Goal: Task Accomplishment & Management: Complete application form

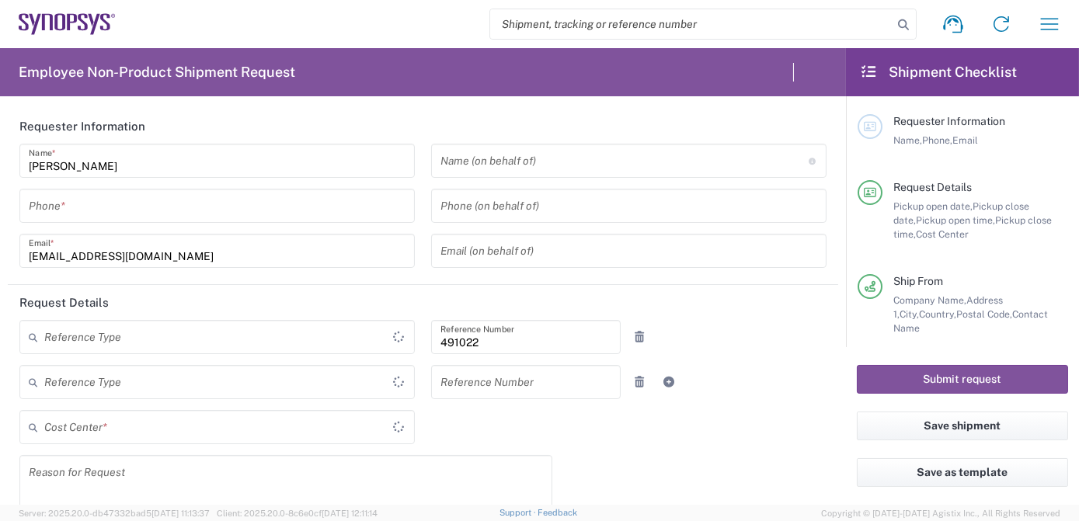
type input "Department"
type input "IN51, SDG, M, ZebuOp 491022"
type input "Delivered at Place"
type input "[GEOGRAPHIC_DATA]"
click at [565, 25] on input "search" at bounding box center [691, 24] width 402 height 30
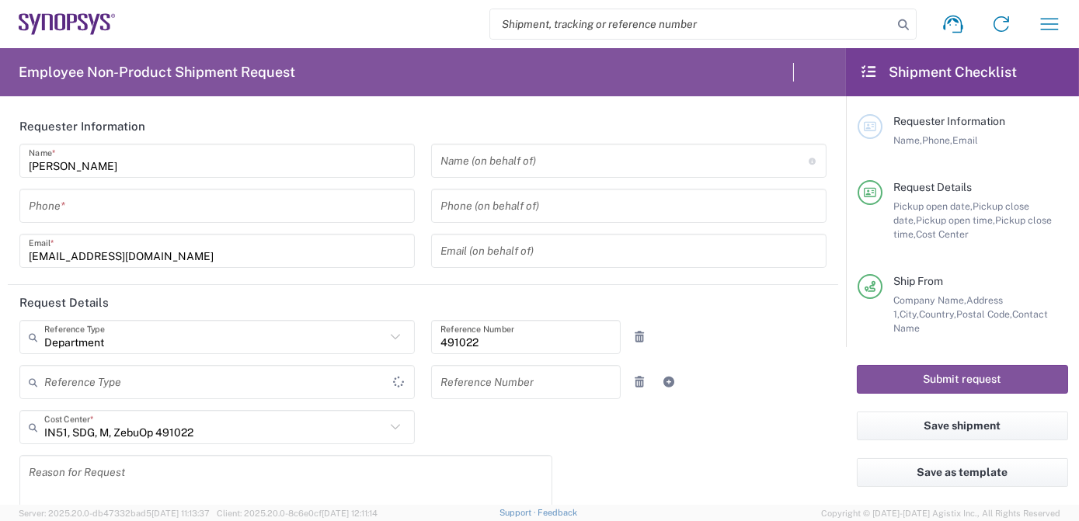
type input "Telangana"
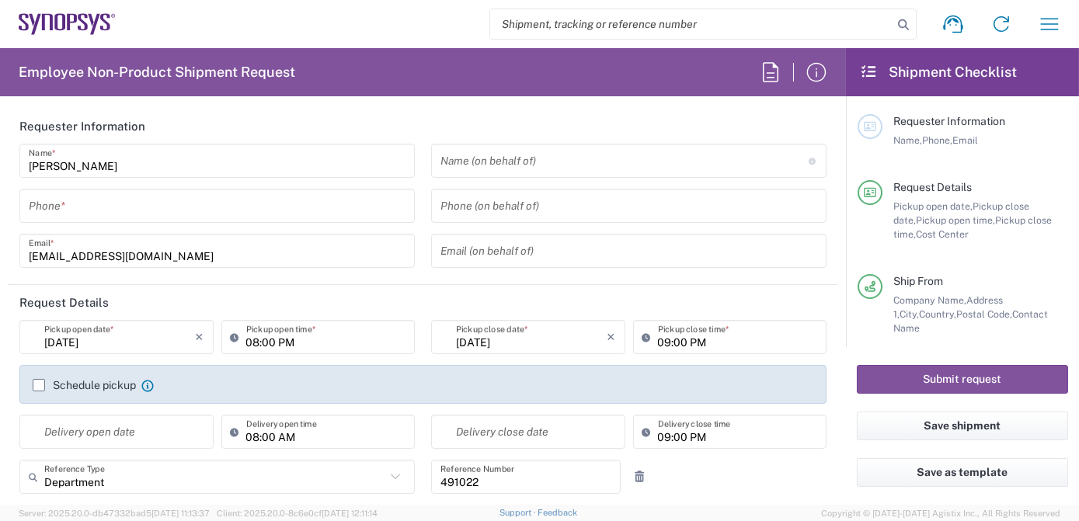
type input "[GEOGRAPHIC_DATA]"
paste input "56994172"
type input "56994172"
type input "[GEOGRAPHIC_DATA] IN09"
type input "56994172"
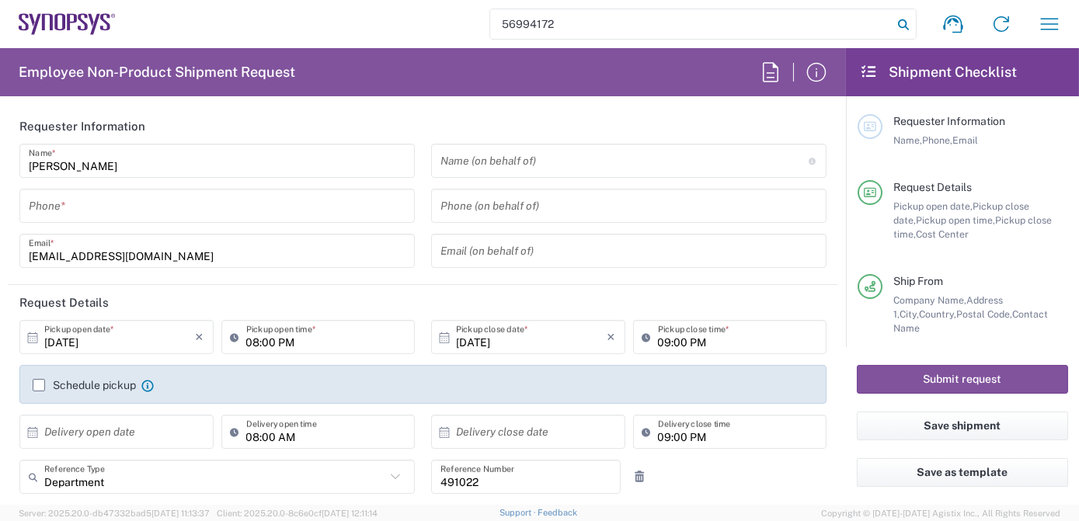
click at [901, 22] on icon at bounding box center [903, 25] width 22 height 22
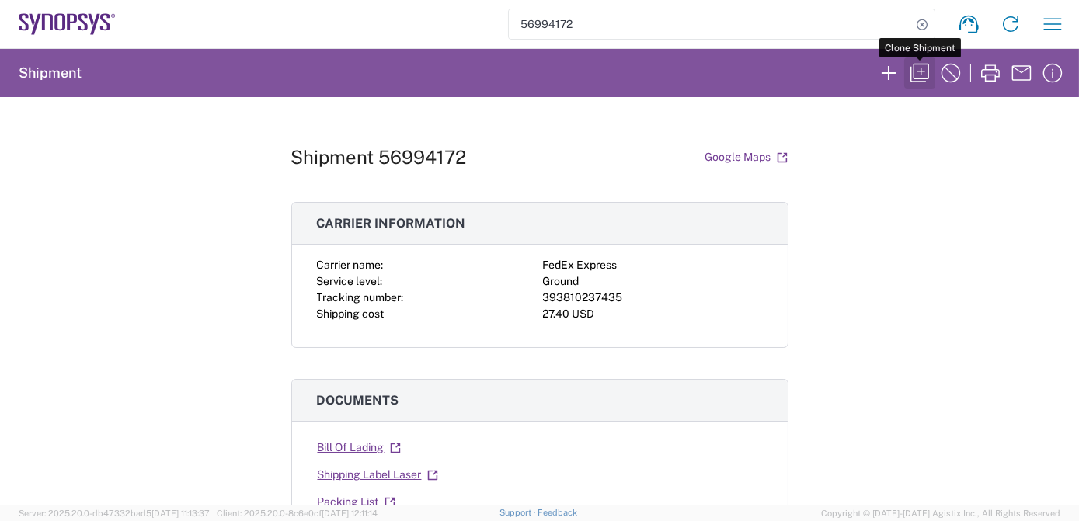
click at [922, 73] on icon "button" at bounding box center [919, 73] width 25 height 25
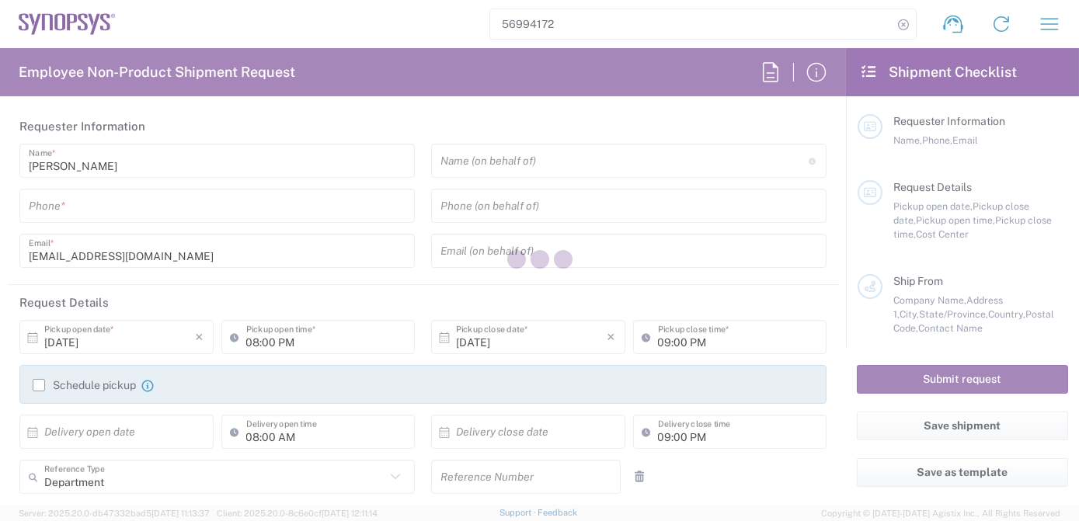
type input "7337556583"
type input "Ryan Juntunen"
type input "16507721795"
type input "ryanj@synopsys.com"
type input "02:00 PM"
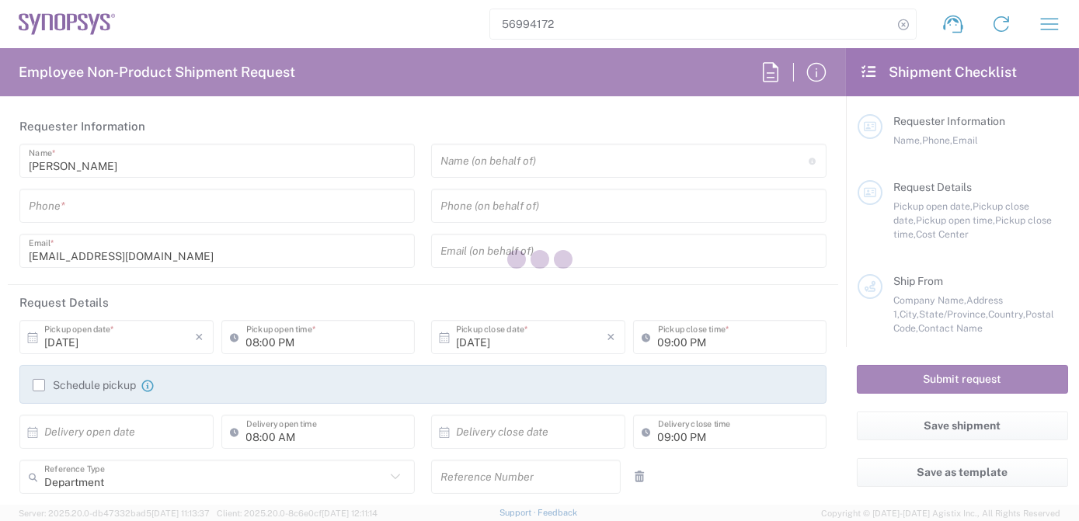
type input "04:00 PM"
type input "491022"
type textarea "inventory-team@synopsys.com, synopsyssupport@alom.com, jerryd@synopsys.com, raf…"
type textarea "Urgent requirement of 16 x SNPS000362 (Cable Microfit PUC Ext +12V AWG18 L=3.0m)"
type input "ALOM c/o SYNOPSYS"
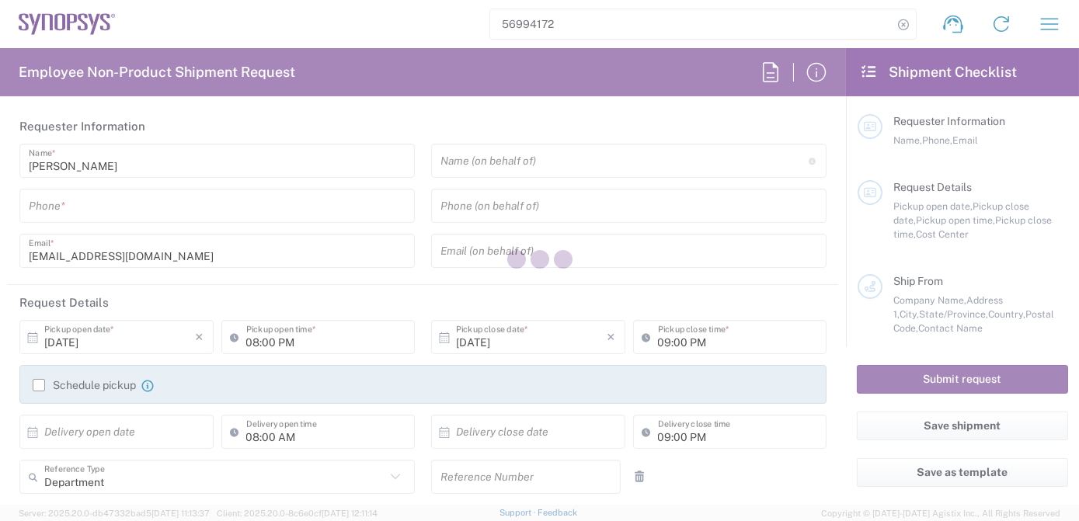
type input "[STREET_ADDRESS]"
type input "Fremont"
type input "California"
type input "94539"
type input "Nirali Trivedi"
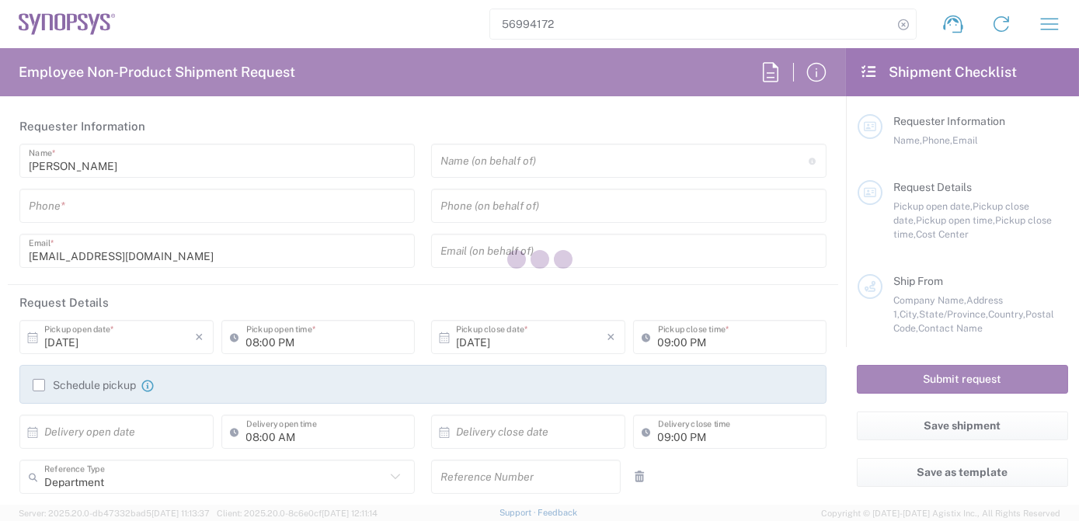
type input "4086498039"
type input "synopsyssupport@alom.com"
type input "Annapurna Labs (U.S.) Inc."
type input "[STREET_ADDRESS]"
type input "Austin"
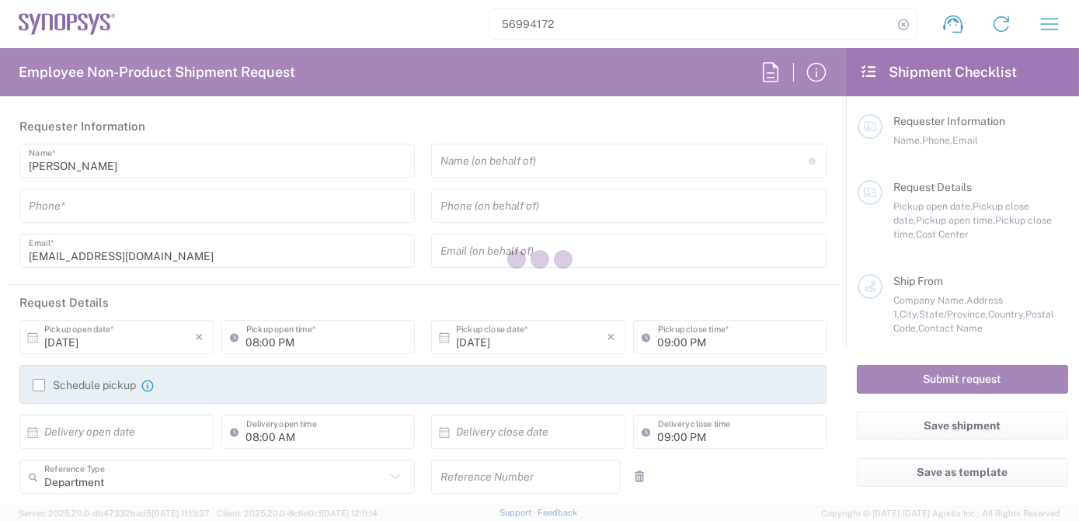
type input "Texas"
type input "78758"
type input "Ryan Juntunen"
type input "16507721795"
type input "ryanj@synopsys.com"
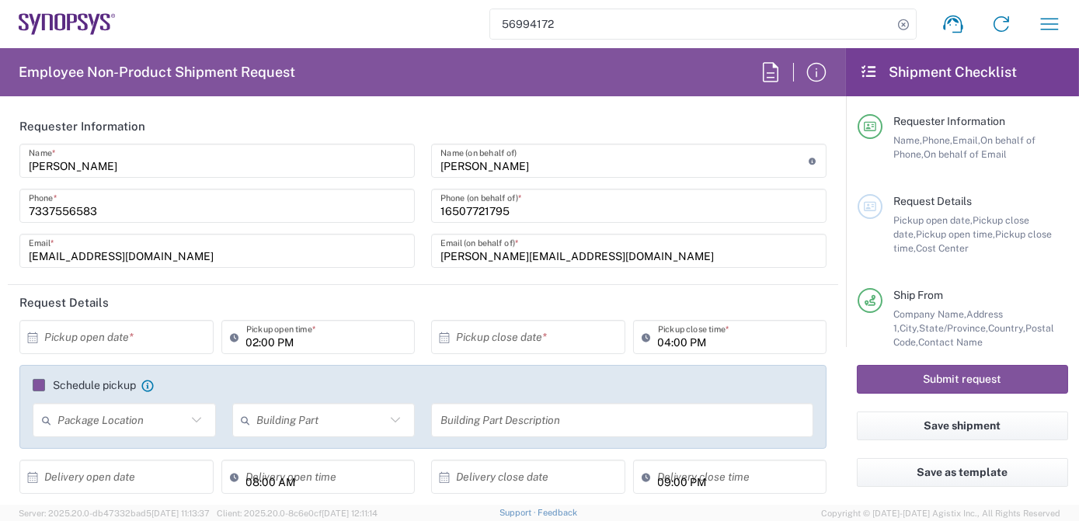
type input "IN51, SDG, M, ZebuOp 491022"
type input "Cardboard Box(es)"
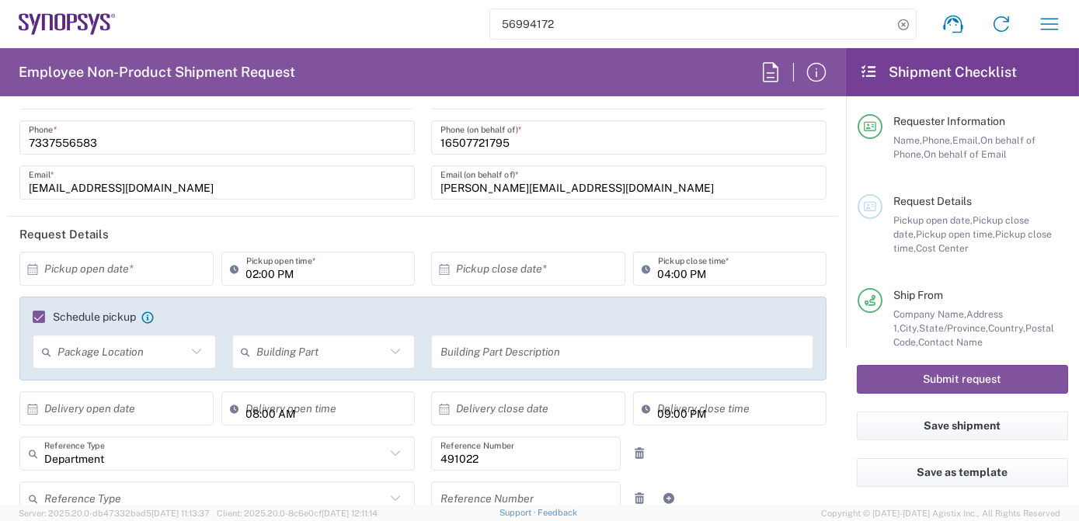
scroll to position [76, 0]
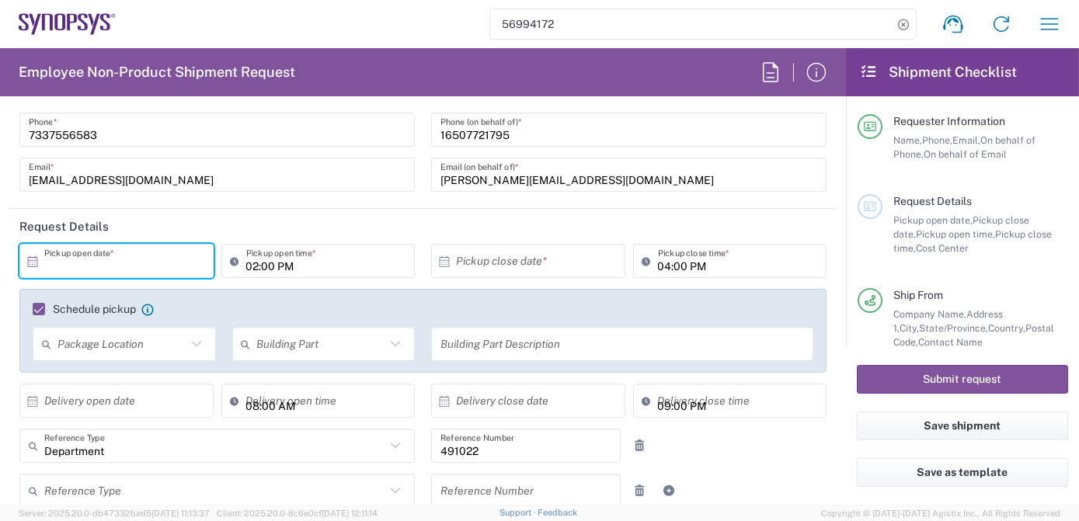
click at [91, 262] on input "text" at bounding box center [119, 261] width 151 height 27
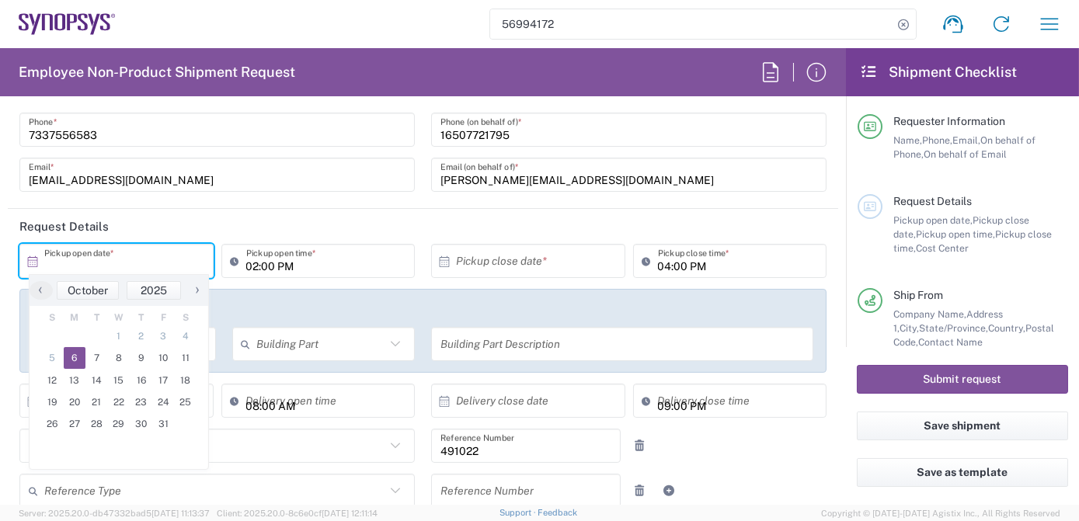
click at [73, 365] on span "6" at bounding box center [75, 358] width 23 height 22
type input "[DATE]"
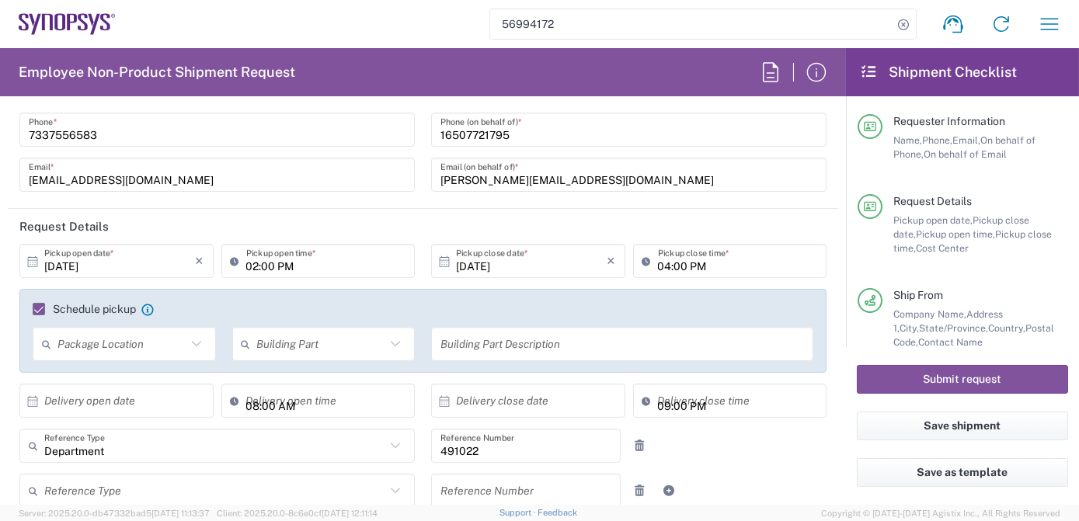
click at [249, 262] on input "02:00 PM" at bounding box center [326, 261] width 160 height 27
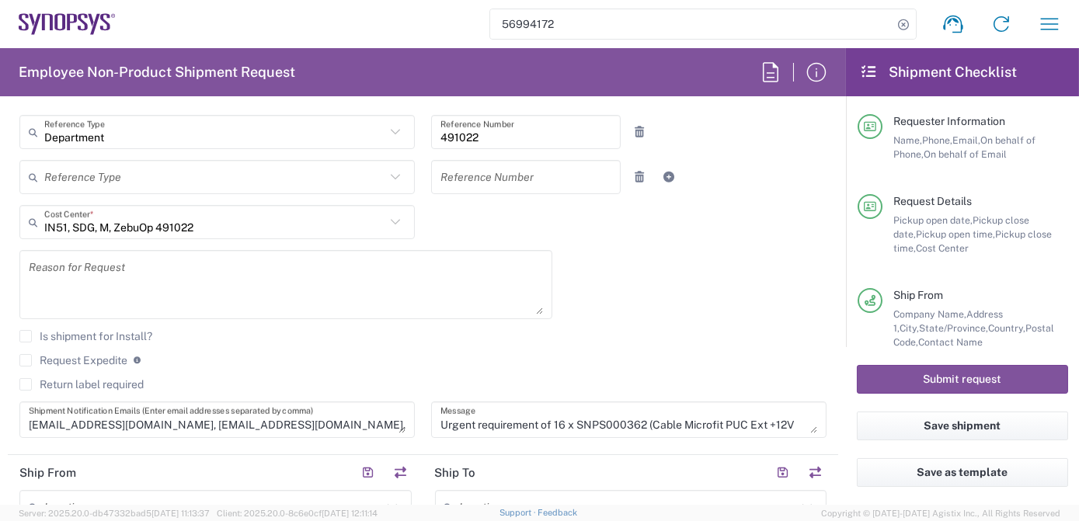
scroll to position [394, 0]
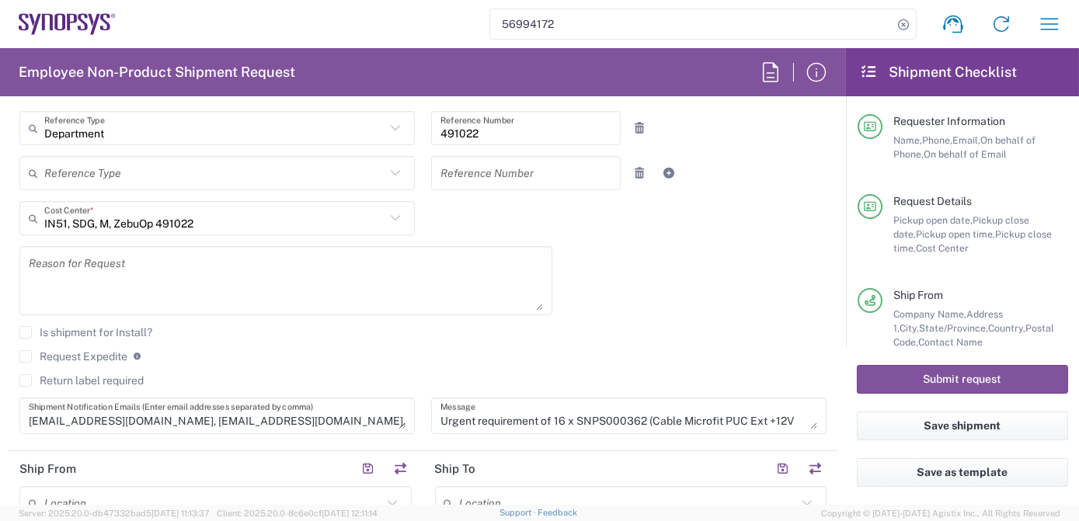
type input "07:00 AM"
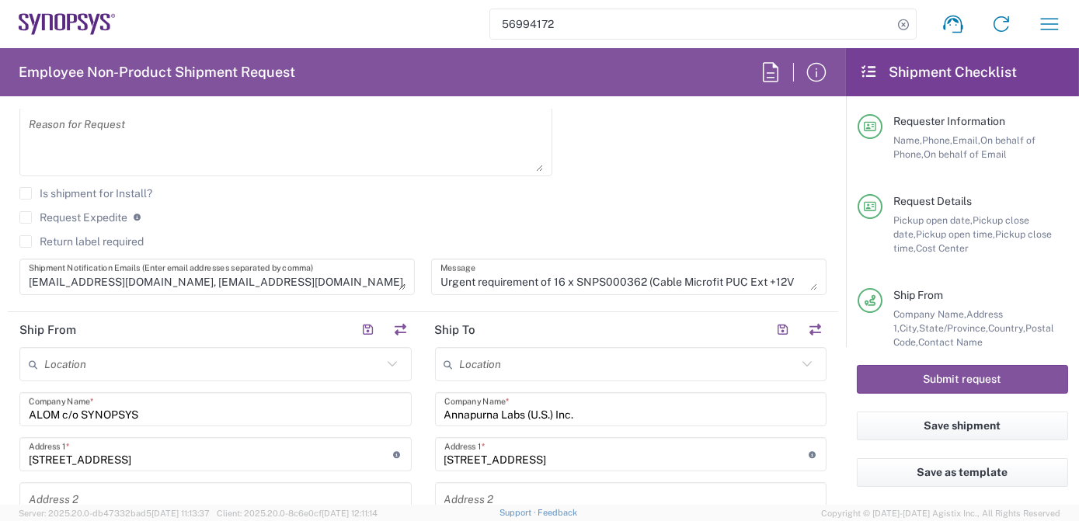
scroll to position [537, 0]
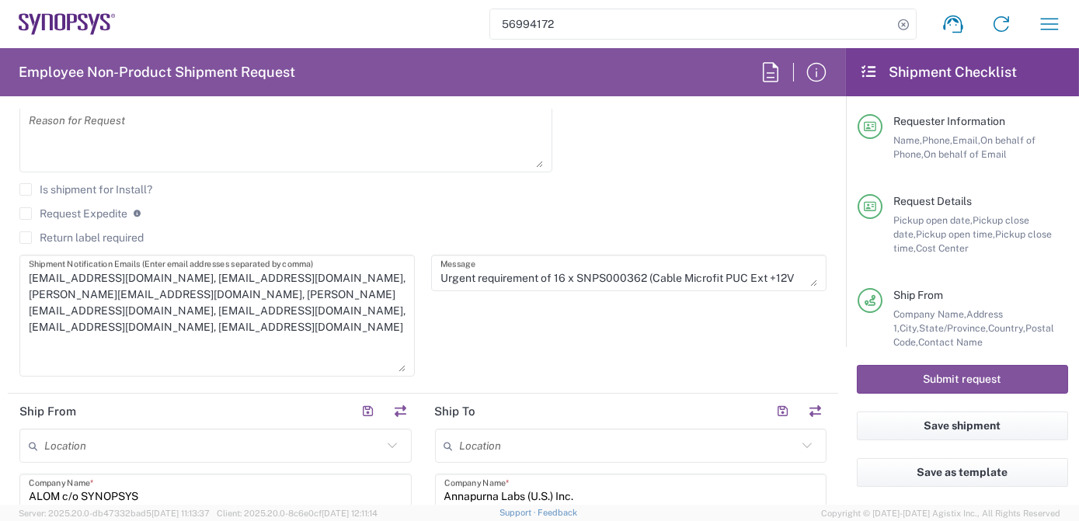
drag, startPoint x: 398, startPoint y: 280, endPoint x: 147, endPoint y: 297, distance: 251.4
click at [395, 365] on textarea "inventory-team@synopsys.com, synopsyssupport@alom.com, jerryd@synopsys.com, raf…" at bounding box center [217, 315] width 377 height 113
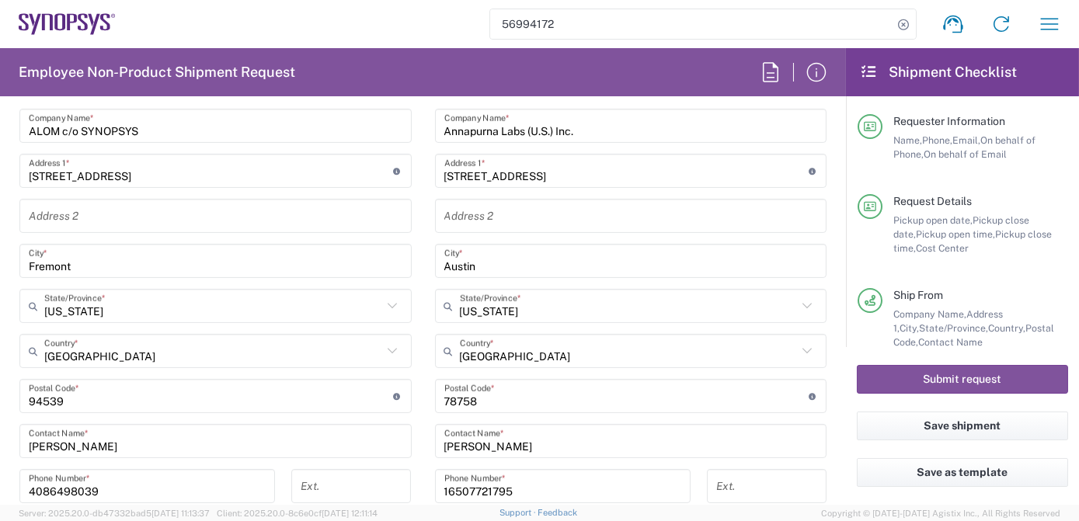
scroll to position [826, 0]
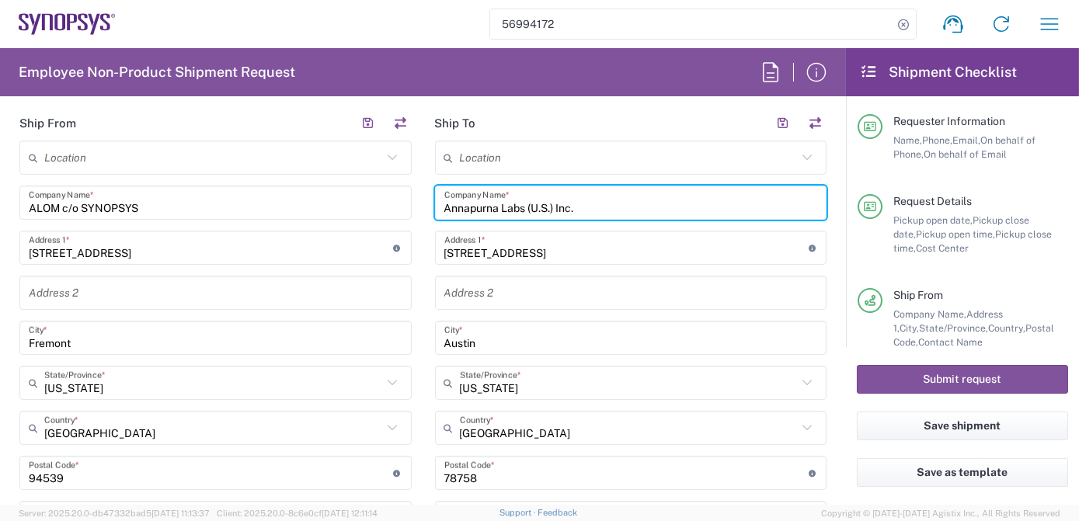
drag, startPoint x: 597, startPoint y: 205, endPoint x: 383, endPoint y: 209, distance: 214.4
click at [393, 208] on div "Ship From Location Aachen DE04 Agrate Brianza IT01 Aschheim DE02 Atlanta US60 A…" at bounding box center [423, 453] width 830 height 694
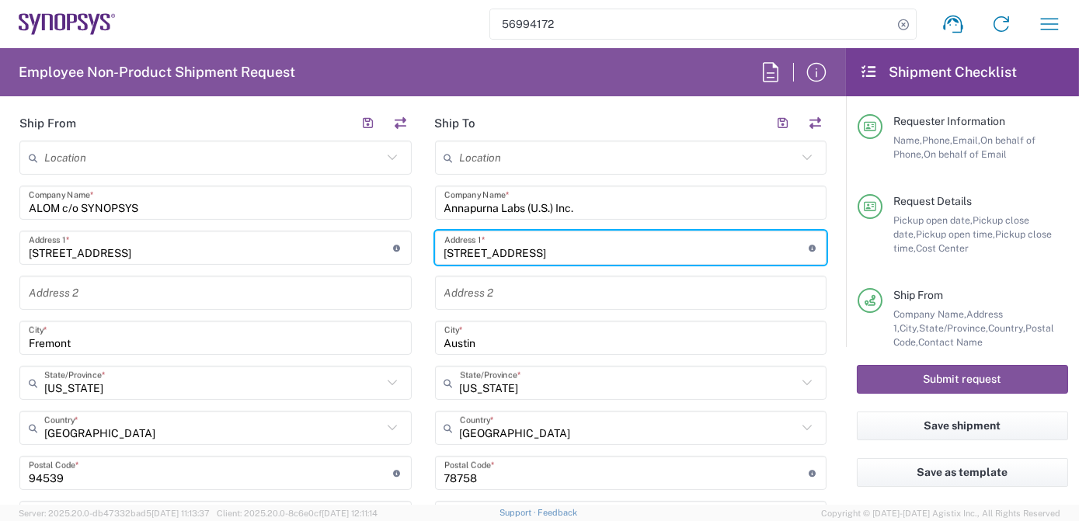
drag, startPoint x: 588, startPoint y: 256, endPoint x: 327, endPoint y: 236, distance: 261.7
click at [331, 237] on div "Ship From Location Aachen DE04 Agrate Brianza IT01 Aschheim DE02 Atlanta US60 A…" at bounding box center [423, 453] width 830 height 694
paste input "8025 N Interstate 35"
type input "8025 N Interstate 35"
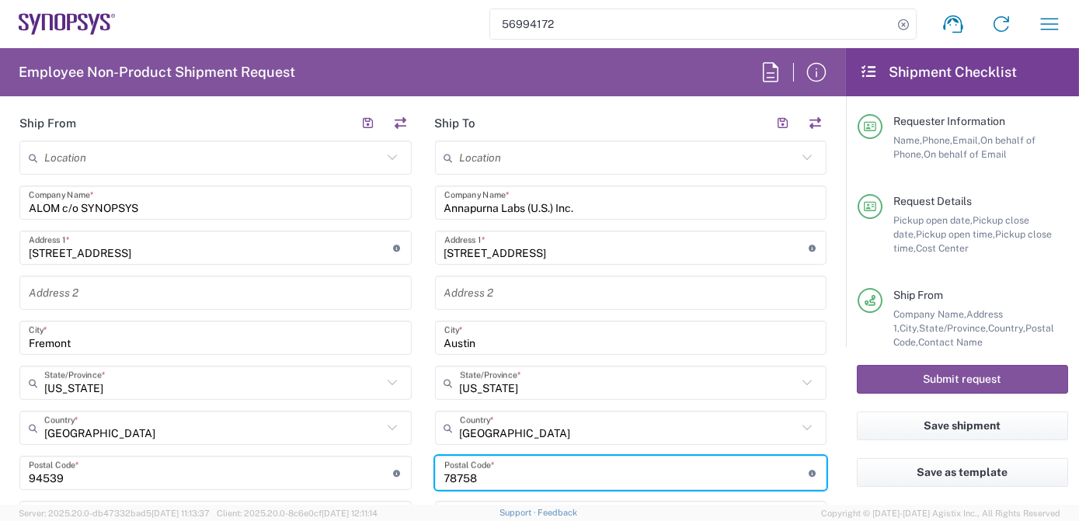
drag, startPoint x: 489, startPoint y: 482, endPoint x: 349, endPoint y: 460, distance: 141.5
click at [359, 461] on div "Ship From Location Aachen DE04 Agrate Brianza IT01 Aschheim DE02 Atlanta US60 A…" at bounding box center [423, 453] width 830 height 694
paste input "78753"
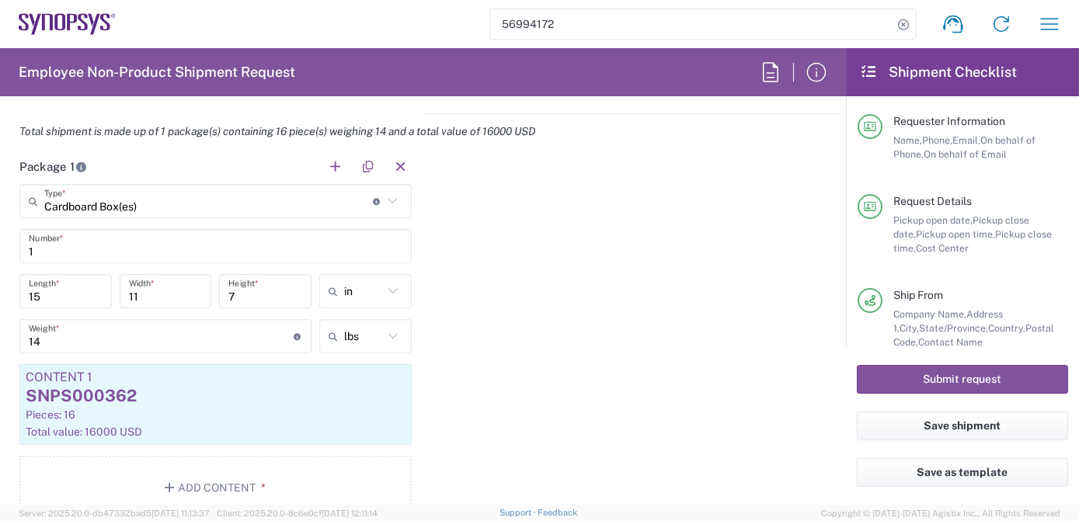
scroll to position [1507, 0]
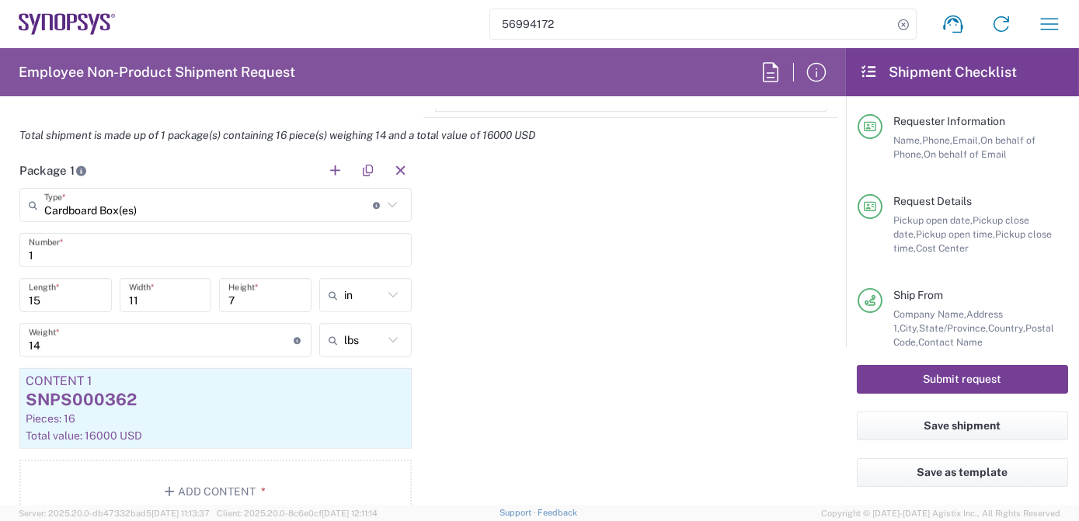
type input "78753"
click at [988, 381] on button "Submit request" at bounding box center [962, 379] width 211 height 29
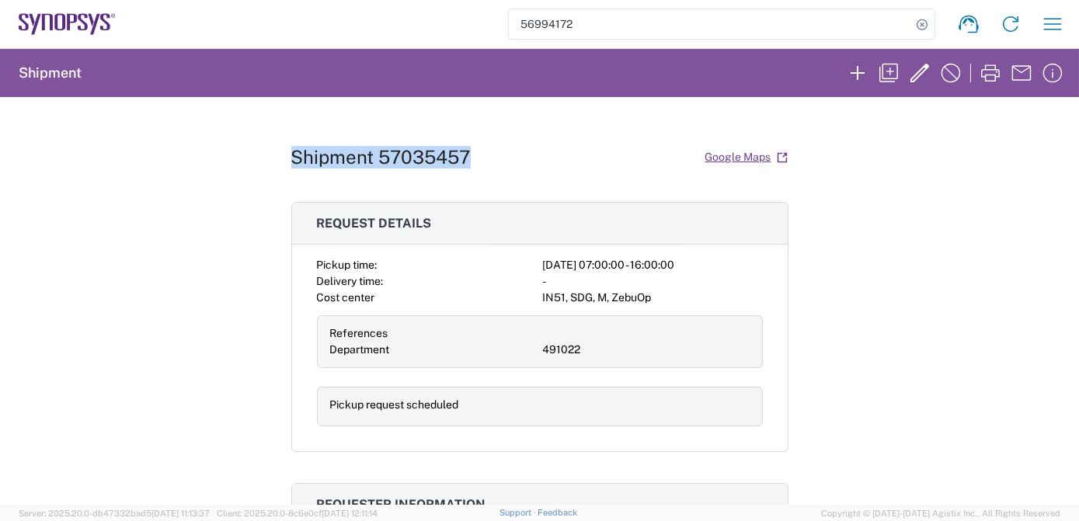
drag, startPoint x: 474, startPoint y: 153, endPoint x: 286, endPoint y: 158, distance: 188.0
click at [291, 158] on div "Shipment 57035457 Google Maps" at bounding box center [539, 157] width 497 height 27
drag, startPoint x: 286, startPoint y: 158, endPoint x: 308, endPoint y: 162, distance: 22.9
copy h1 "Shipment 57035457"
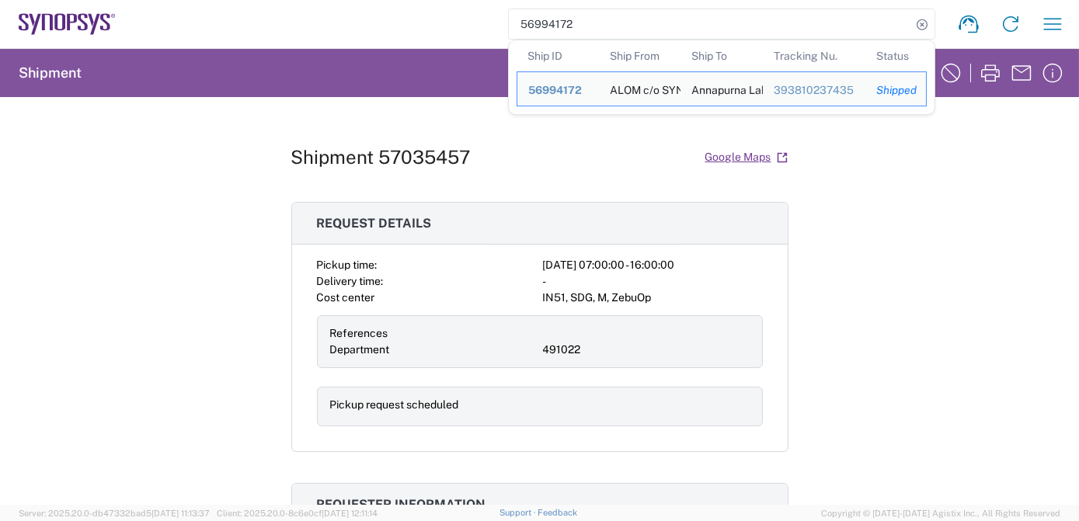
click at [588, 19] on input "56994172" at bounding box center [710, 24] width 402 height 30
click at [700, 23] on input "56994172" at bounding box center [710, 24] width 402 height 30
drag, startPoint x: 689, startPoint y: 22, endPoint x: 329, endPoint y: 7, distance: 359.9
click at [341, 8] on div "56994172 Ship ID Ship From Ship To Tracking Nu. Status Ship ID 56994172 Ship Fr…" at bounding box center [595, 23] width 958 height 37
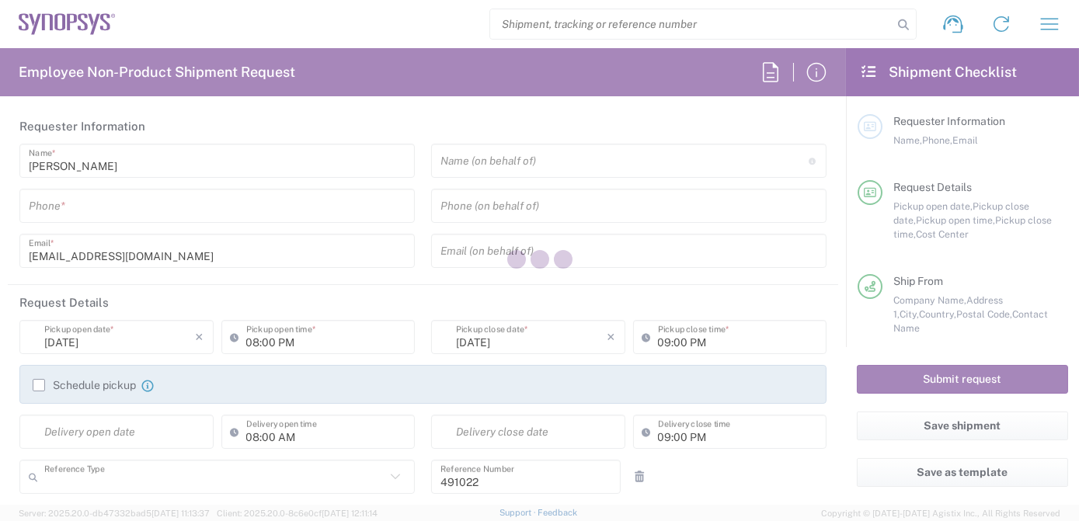
type input "Department"
type input "IN51, SDG, M, ZebuOp 491022"
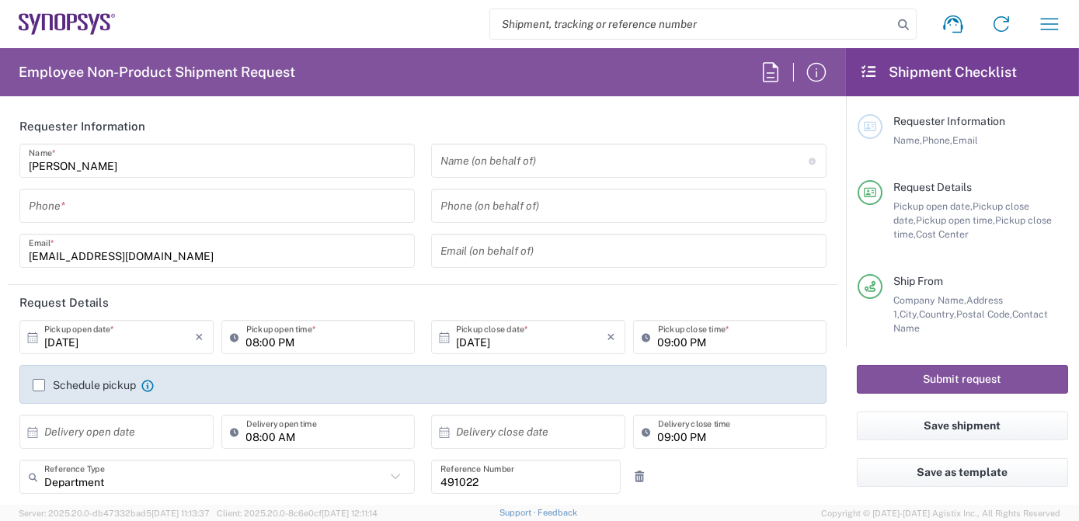
type input "Delivered at Place"
type input "[GEOGRAPHIC_DATA]"
type input "Telangana"
type input "[GEOGRAPHIC_DATA]"
type input "[GEOGRAPHIC_DATA] IN09"
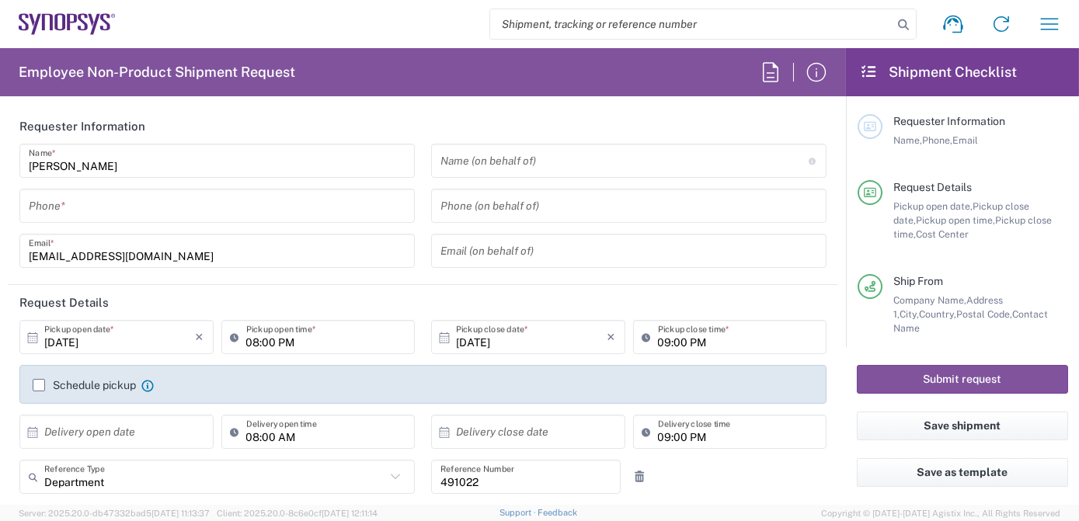
click at [723, 18] on input "search" at bounding box center [691, 24] width 402 height 30
paste input "56994172"
type input "56994172"
click at [902, 25] on icon at bounding box center [903, 25] width 22 height 22
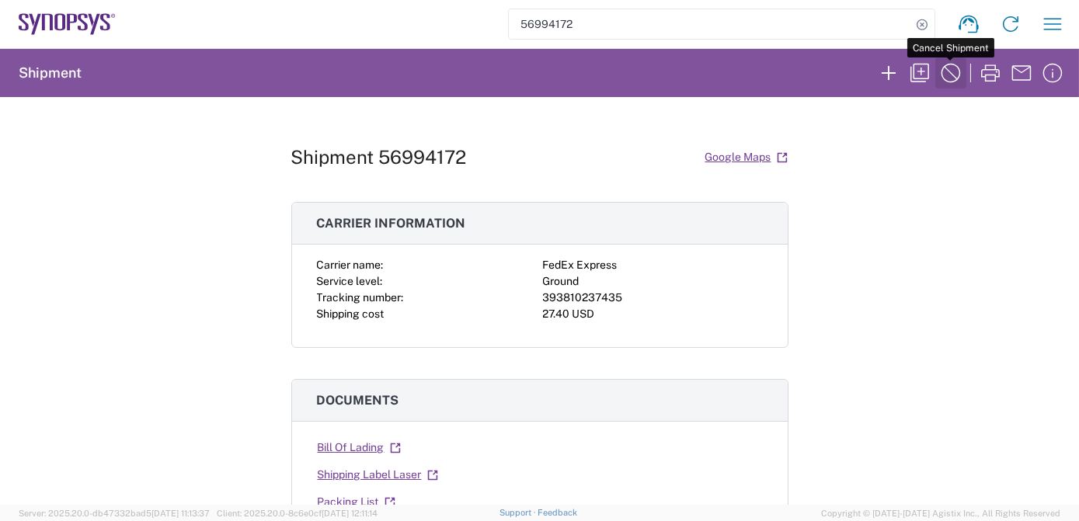
click at [951, 71] on icon "button" at bounding box center [950, 73] width 19 height 19
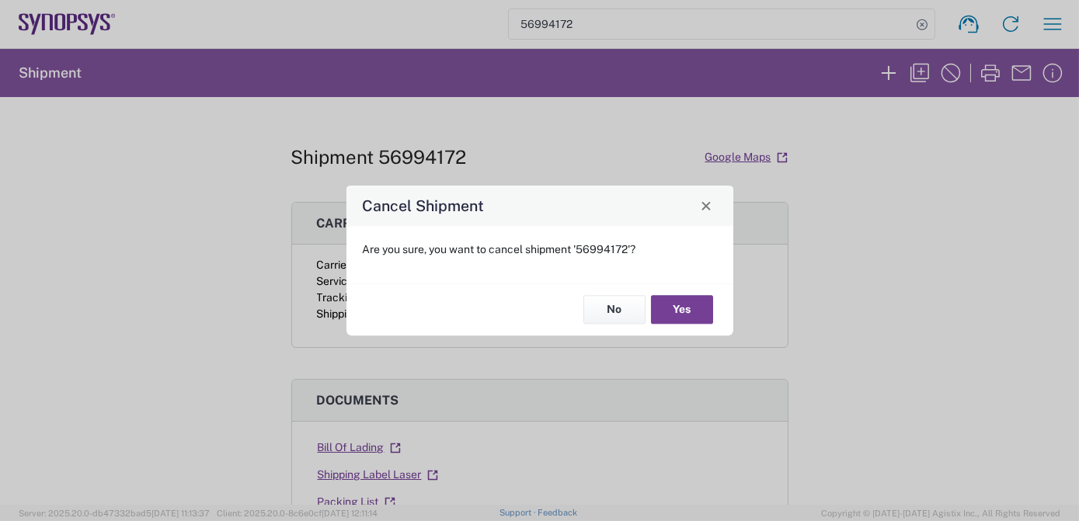
click at [690, 312] on button "Yes" at bounding box center [682, 310] width 62 height 29
